Goal: Task Accomplishment & Management: Manage account settings

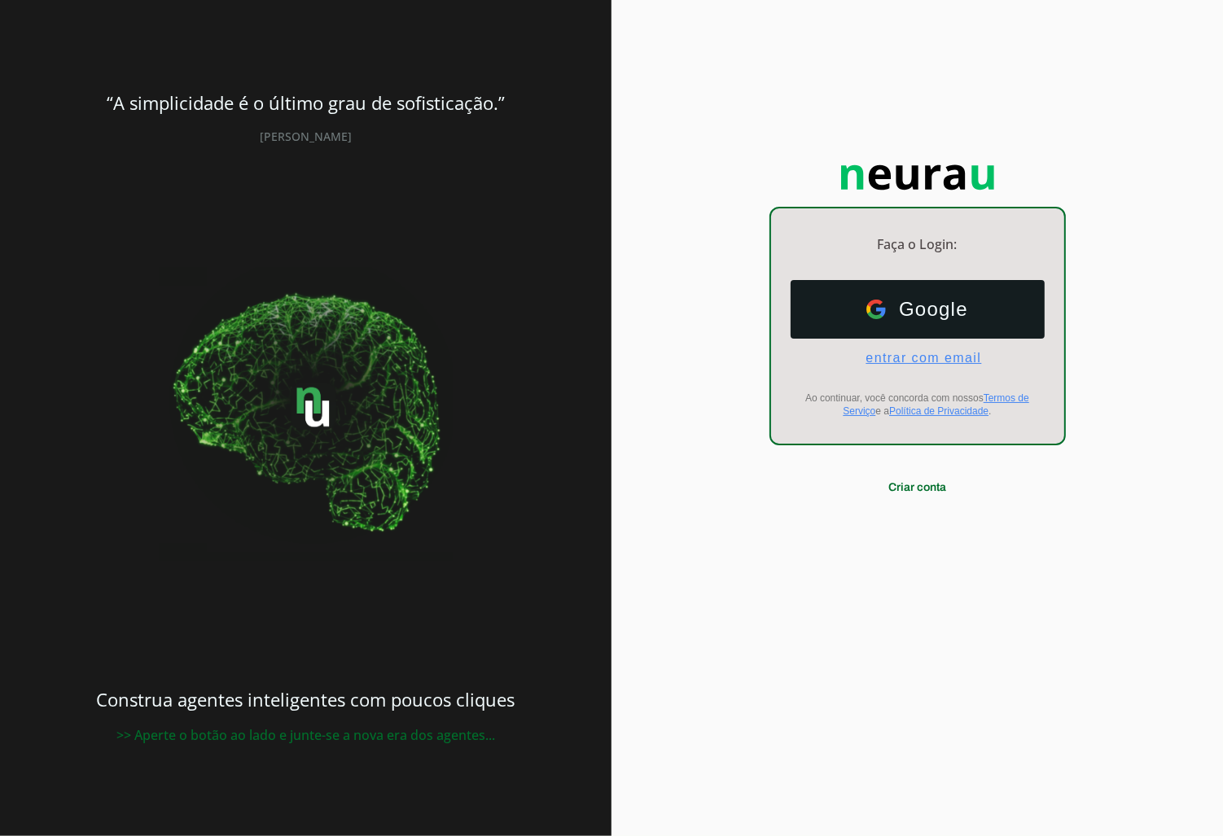
click at [915, 354] on span "entrar com email" at bounding box center [916, 358] width 129 height 15
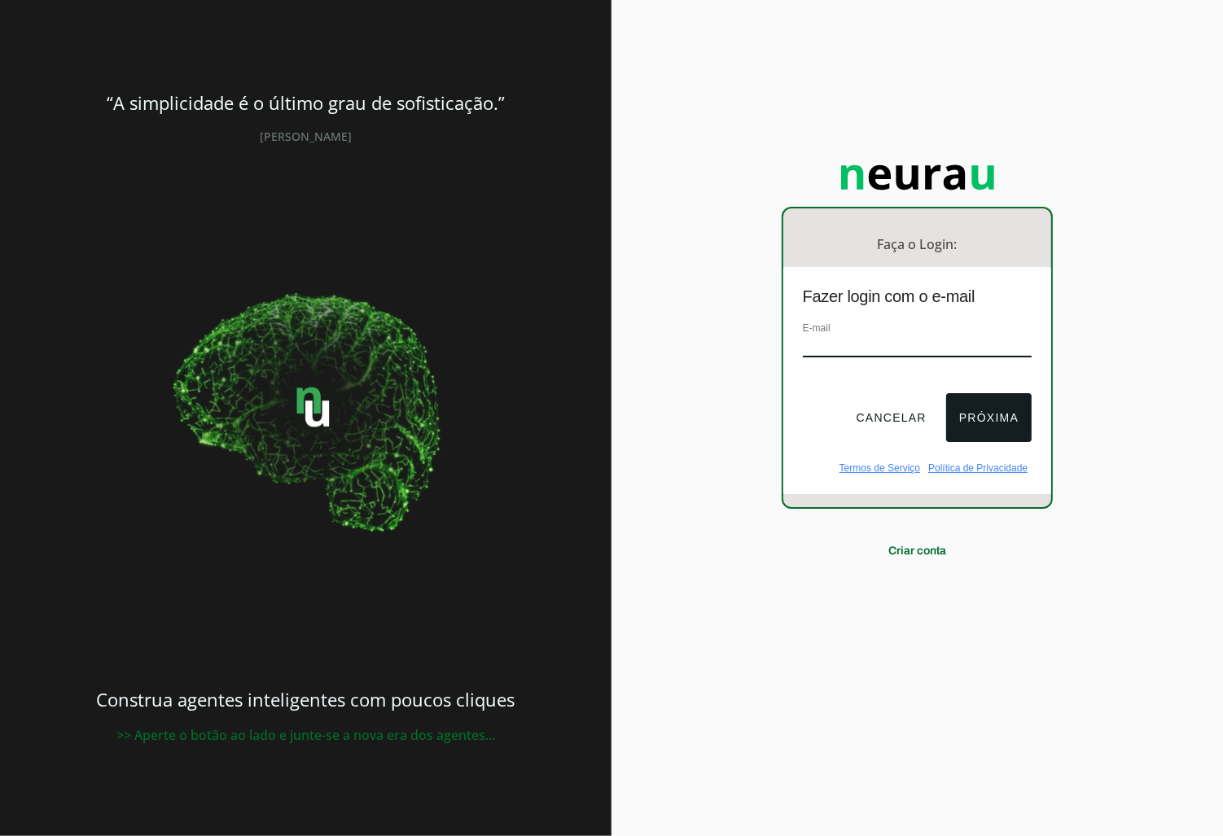
click at [855, 335] on input "email" at bounding box center [917, 346] width 229 height 22
drag, startPoint x: 859, startPoint y: 340, endPoint x: 883, endPoint y: 449, distance: 111.8
click at [857, 340] on input "email" at bounding box center [917, 346] width 229 height 22
paste input "[PERSON_NAME][EMAIL_ADDRESS][DOMAIN_NAME]"
type input "[PERSON_NAME][EMAIL_ADDRESS][DOMAIN_NAME]"
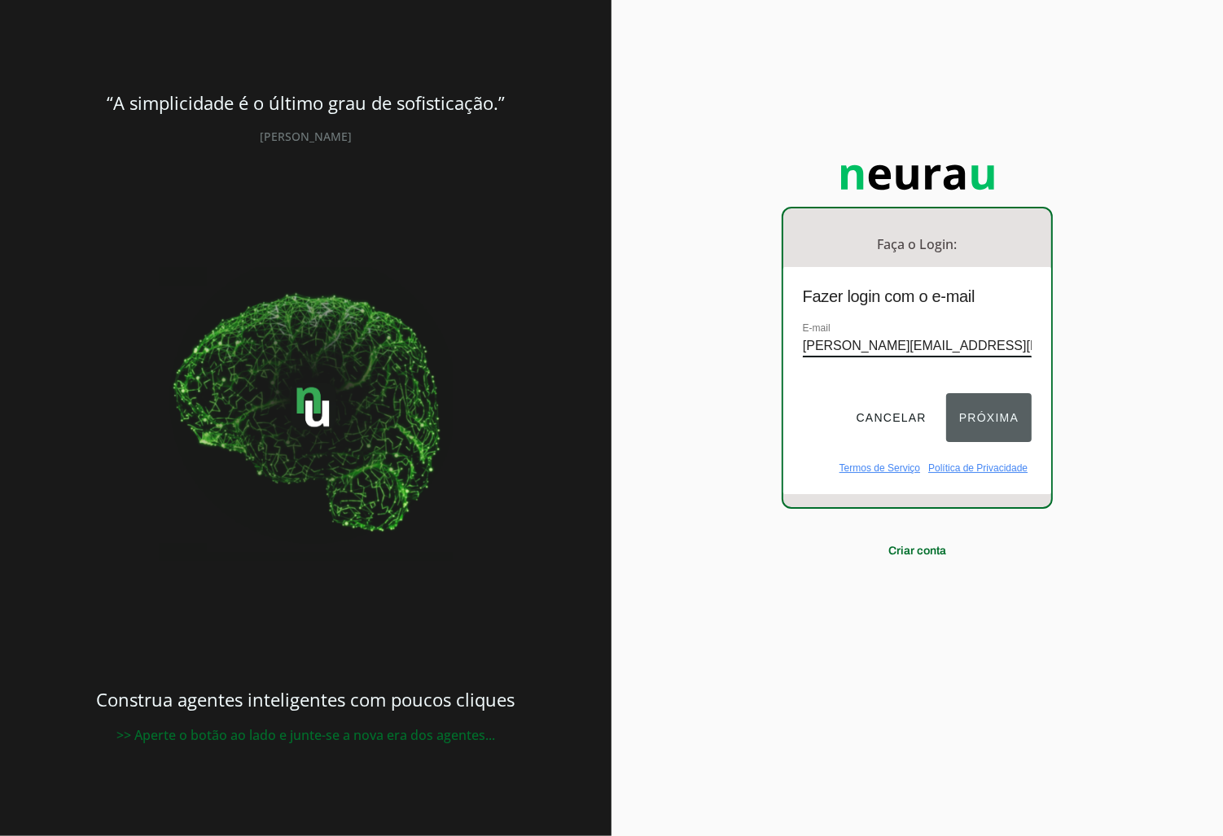
click at [987, 425] on button "Próxima" at bounding box center [988, 417] width 85 height 49
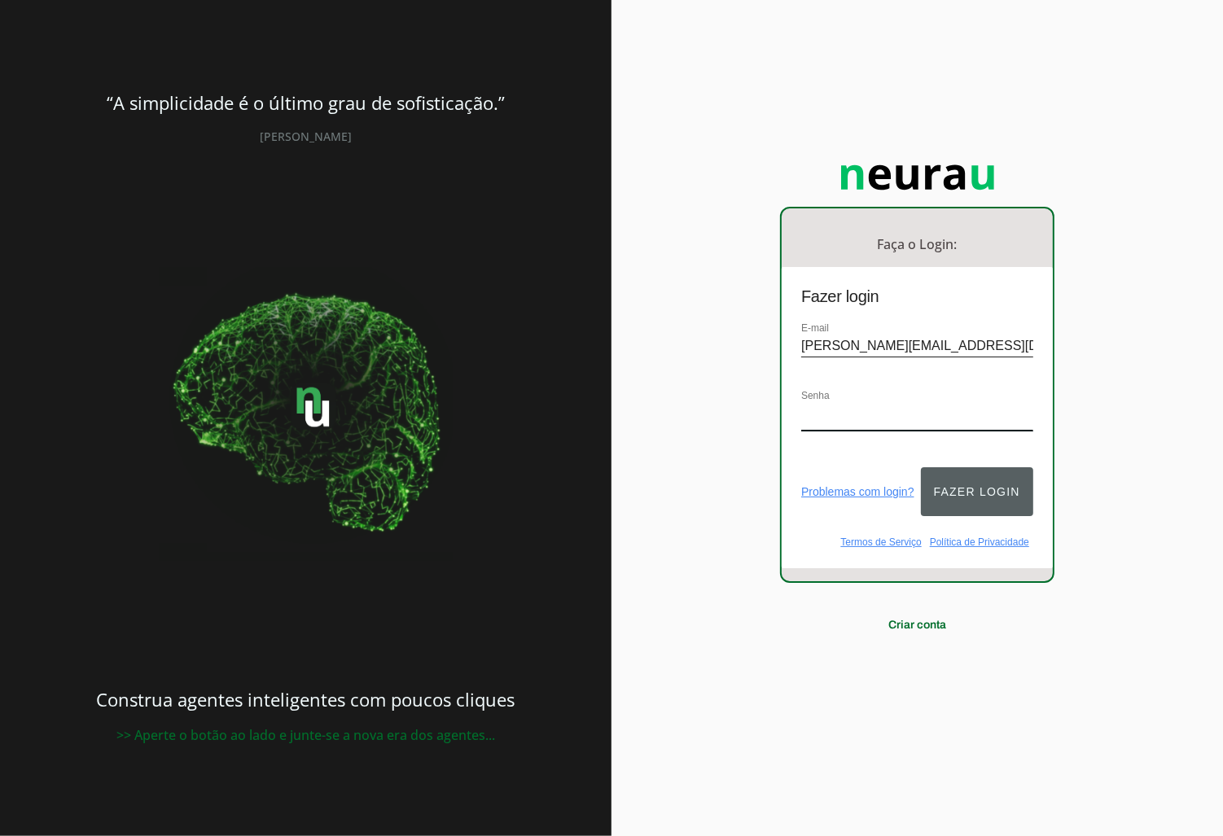
click at [982, 499] on button "Fazer login" at bounding box center [977, 491] width 112 height 49
